Goal: Find specific fact: Find specific page/section

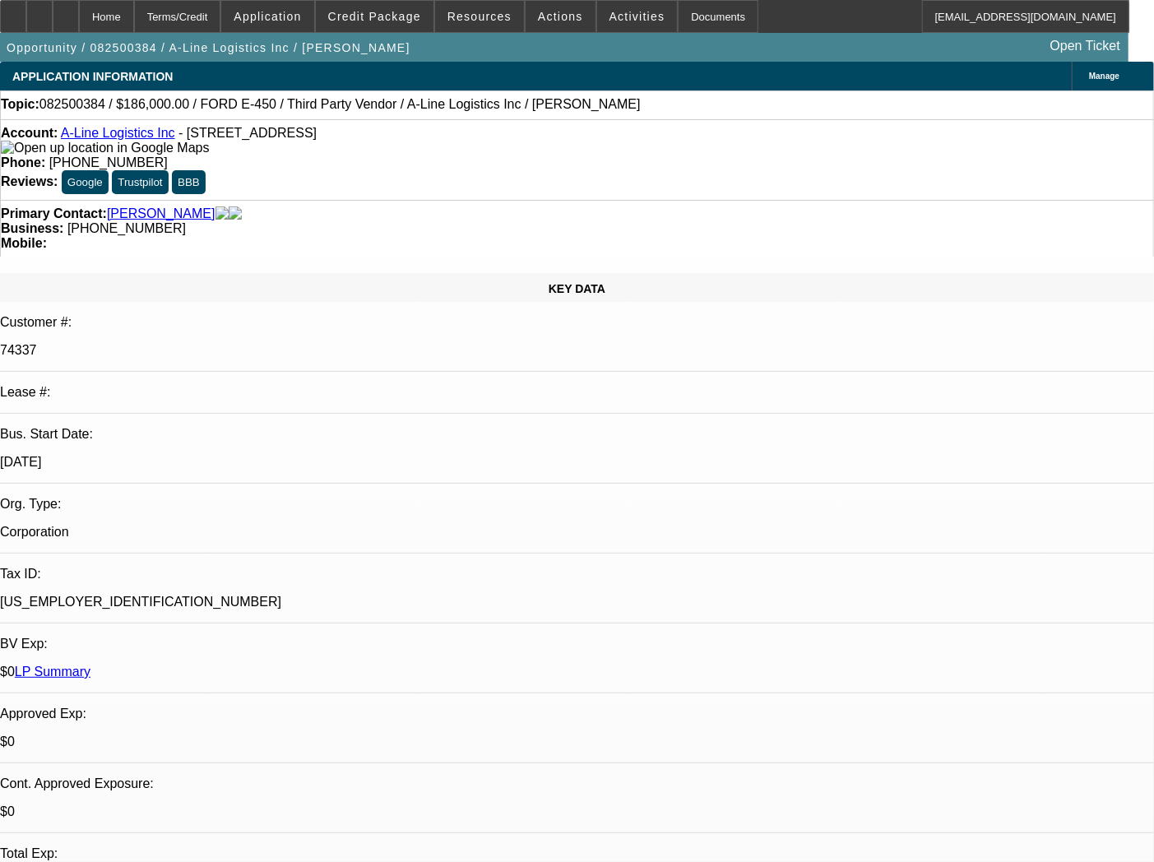
select select "0"
select select "6"
select select "0"
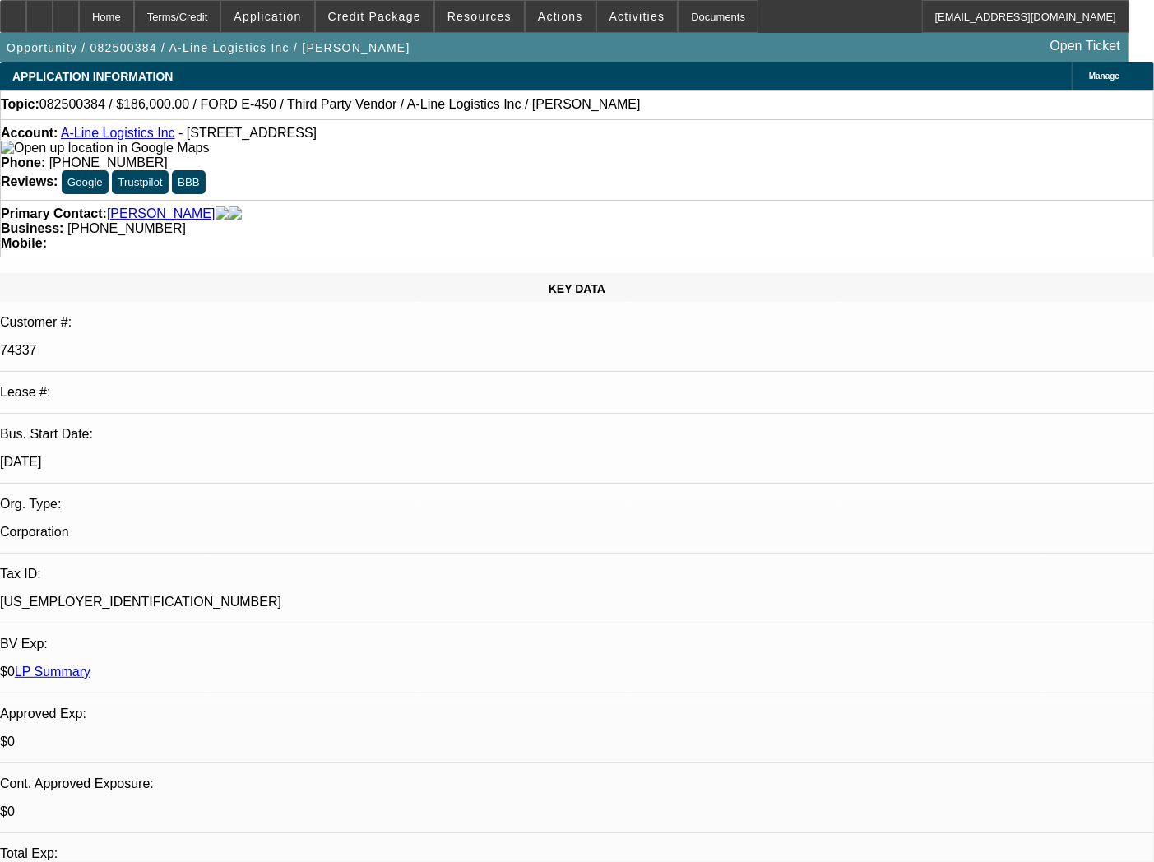
select select "0"
select select "0.1"
select select "4"
select select "0"
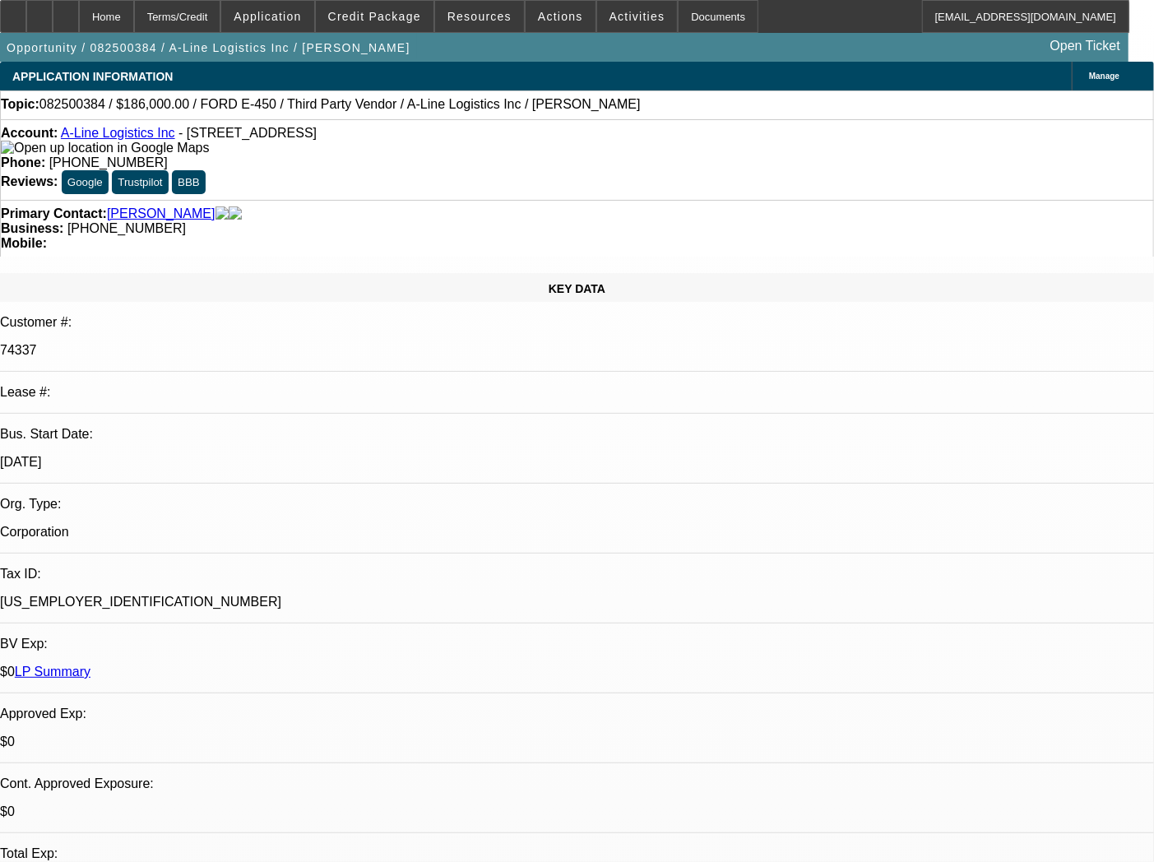
select select "0.1"
select select "4"
select select "0"
select select "0.1"
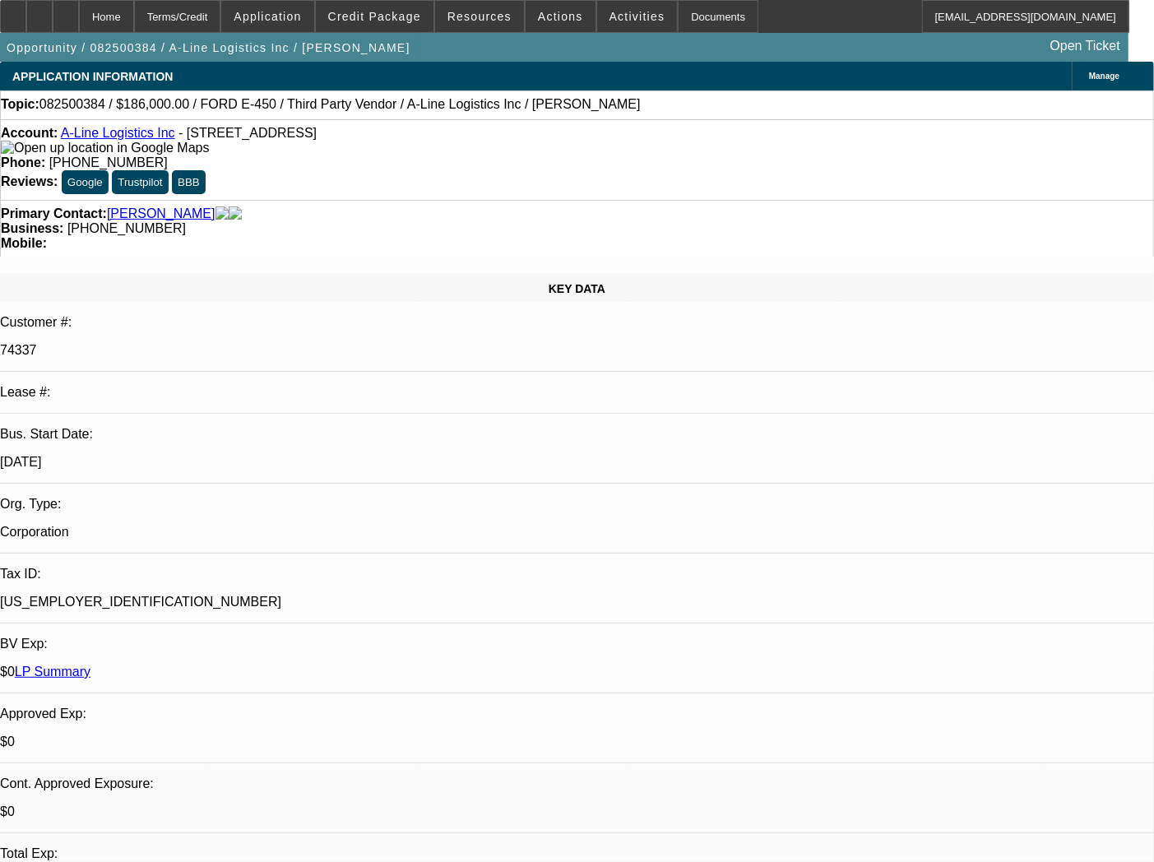
select select "4"
click at [283, 163] on div "Account: A-Line Logistics Inc - [STREET_ADDRESS] Phone: [PHONE_NUMBER] Reviews:…" at bounding box center [577, 159] width 1154 height 81
drag, startPoint x: 177, startPoint y: 137, endPoint x: 365, endPoint y: 134, distance: 188.5
click at [365, 134] on div "Account: A-Line Logistics Inc - [STREET_ADDRESS]" at bounding box center [577, 141] width 1153 height 30
copy span "[STREET_ADDRESS]"
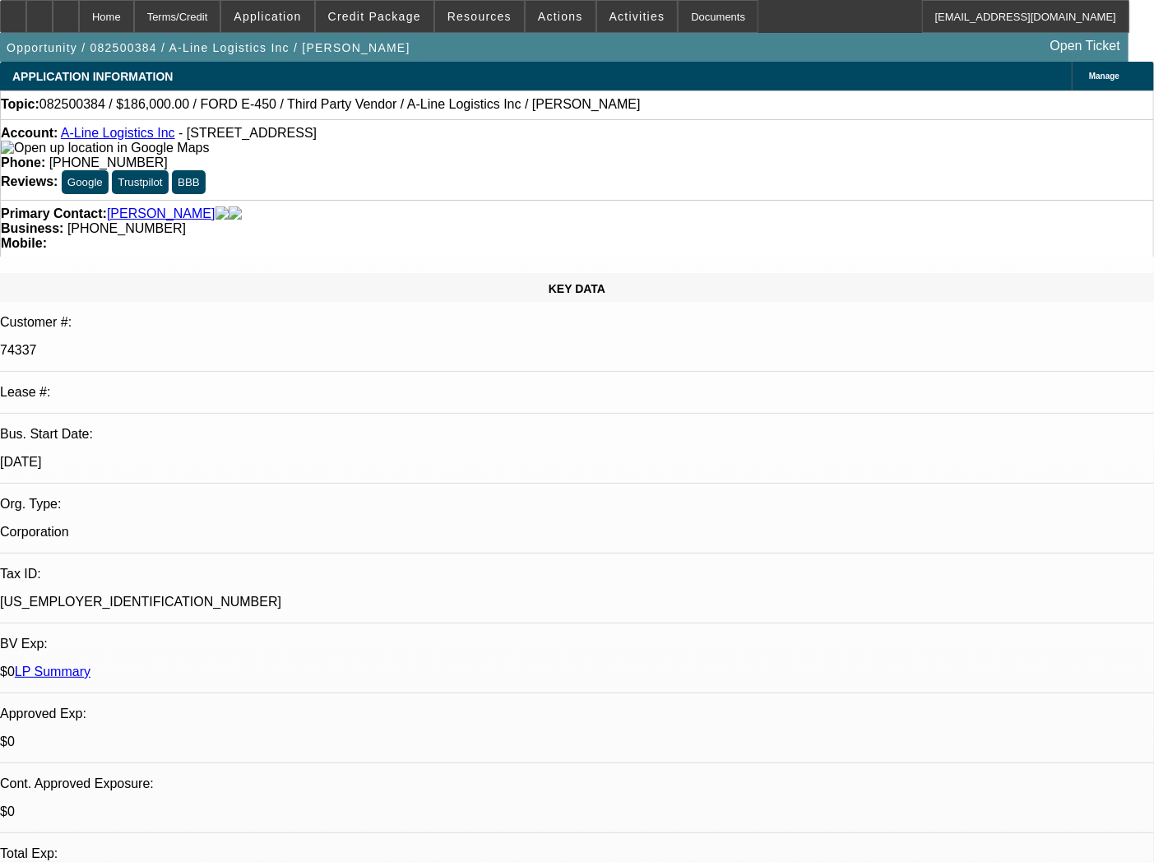
click at [302, 162] on div "Account: A-Line Logistics Inc - [STREET_ADDRESS] Phone: [PHONE_NUMBER] Reviews:…" at bounding box center [577, 159] width 1154 height 81
drag, startPoint x: 374, startPoint y: 132, endPoint x: 76, endPoint y: 138, distance: 297.9
click at [76, 138] on div "Account: A-Line Logistics Inc - [STREET_ADDRESS]" at bounding box center [577, 141] width 1153 height 30
copy div "A-Line Logistics Inc - [STREET_ADDRESS]"
